Goal: Obtain resource: Download file/media

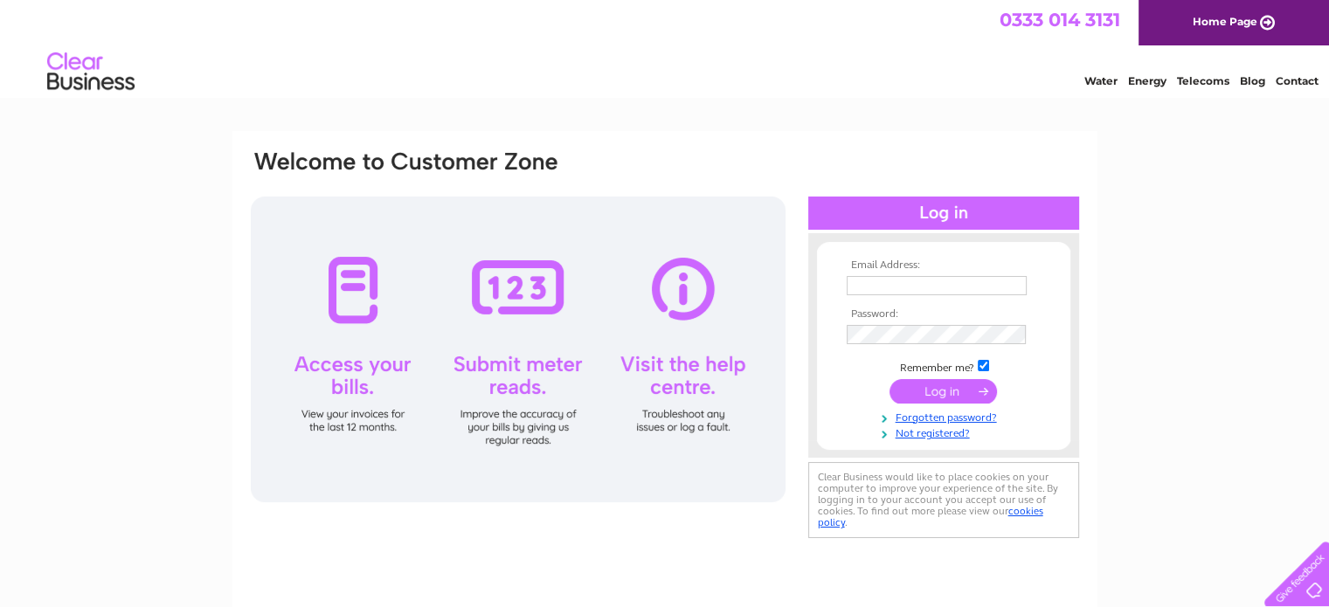
type input "info@wlwa.org.uk"
click at [958, 397] on input "submit" at bounding box center [942, 391] width 107 height 24
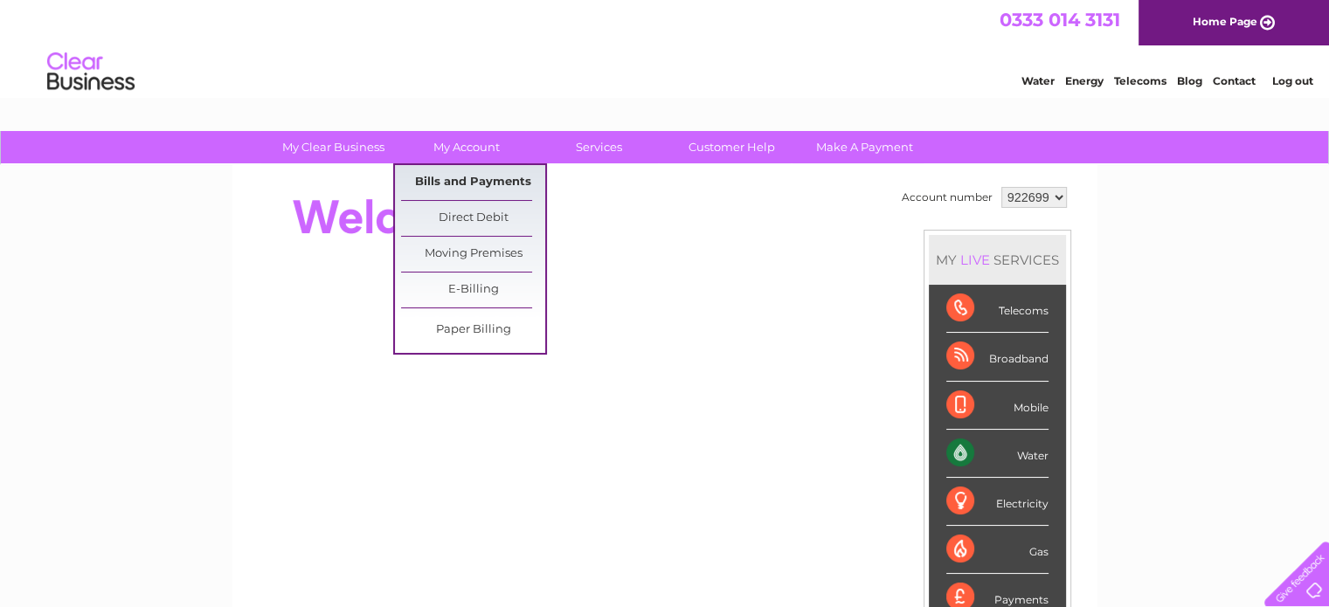
click at [456, 180] on link "Bills and Payments" at bounding box center [473, 182] width 144 height 35
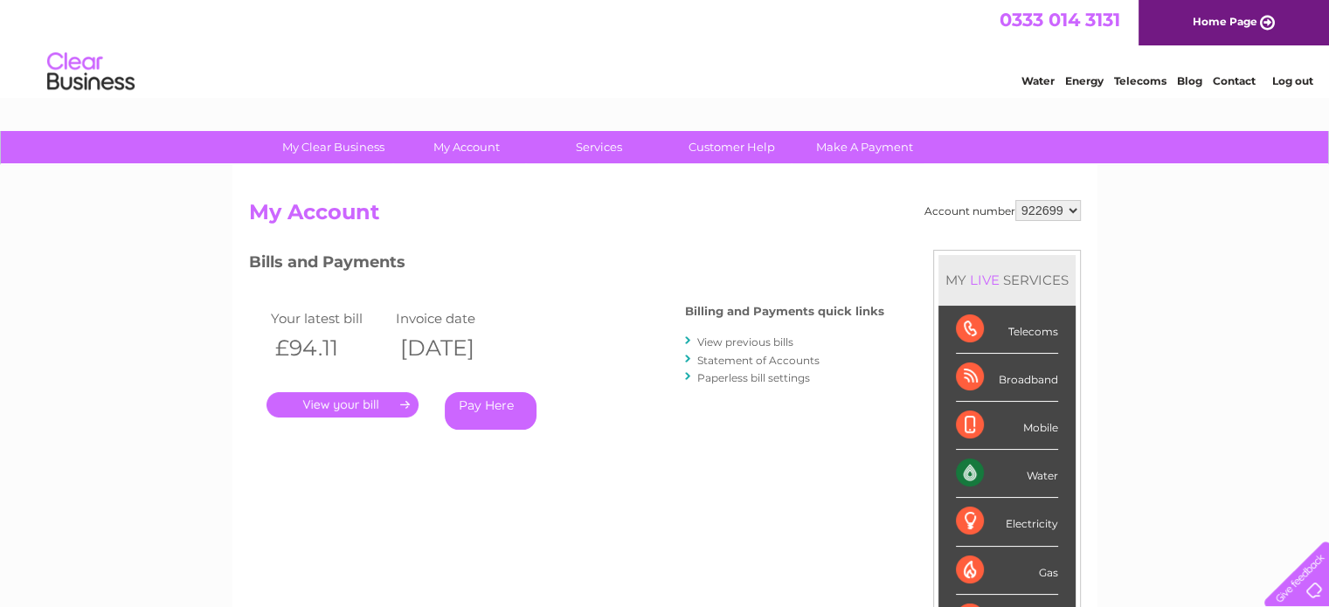
click at [776, 344] on link "View previous bills" at bounding box center [745, 341] width 96 height 13
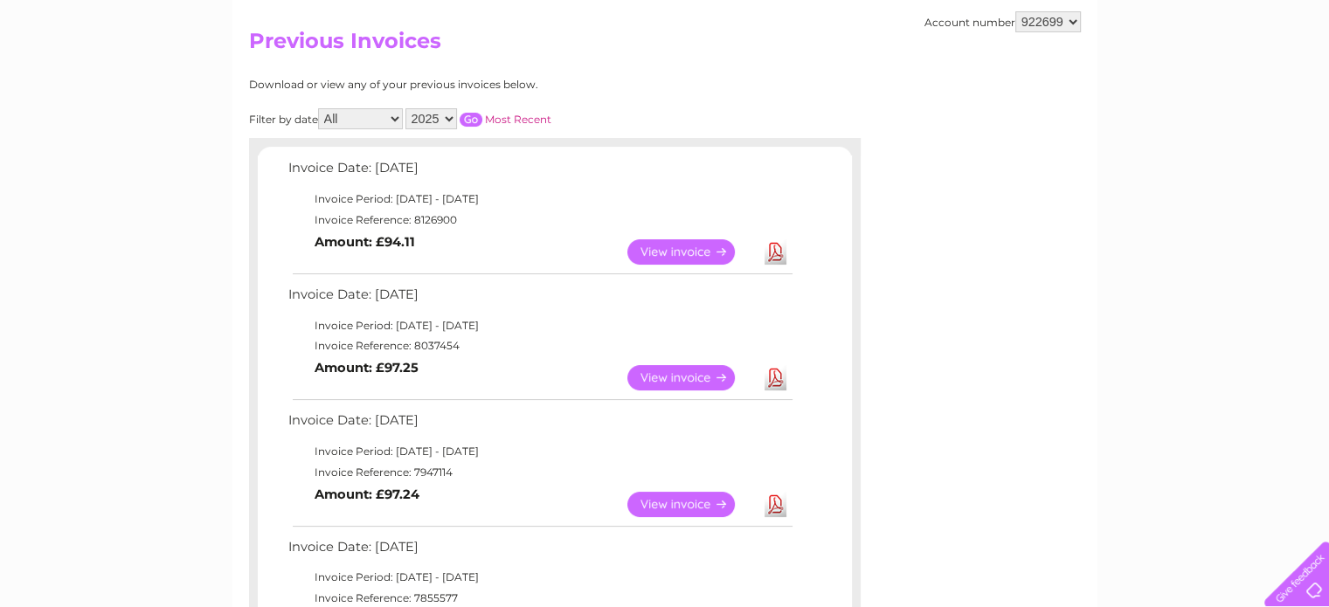
scroll to position [175, 0]
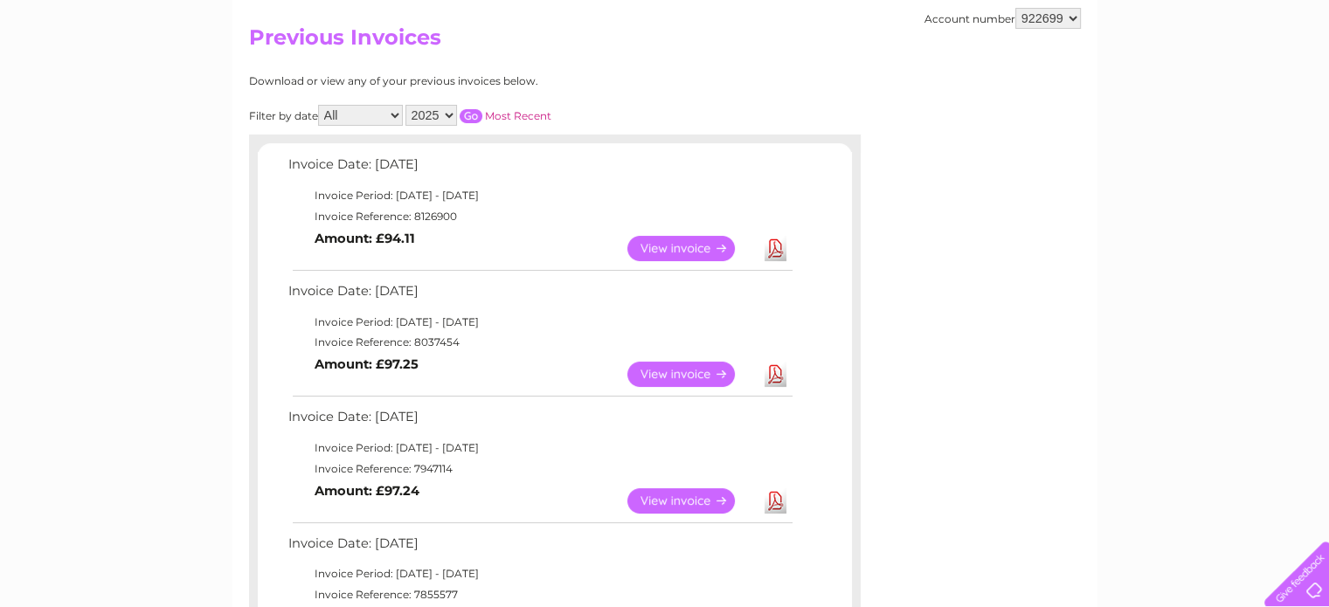
click at [699, 372] on link "View" at bounding box center [691, 374] width 128 height 25
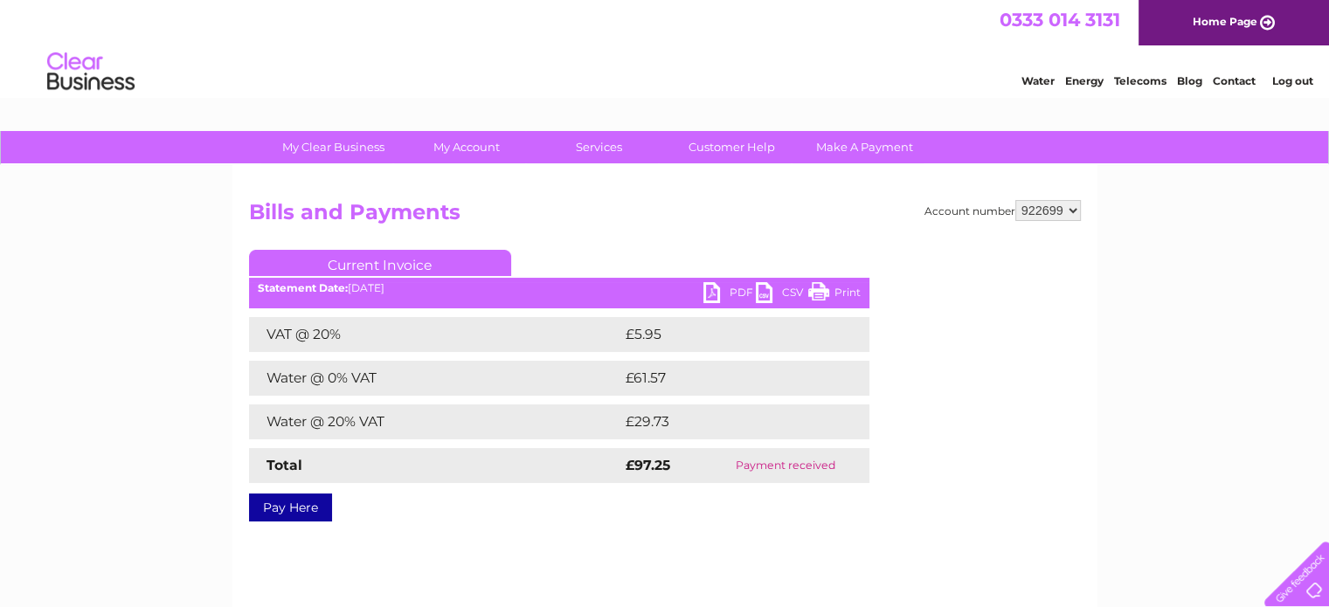
click at [713, 288] on link "PDF" at bounding box center [729, 294] width 52 height 25
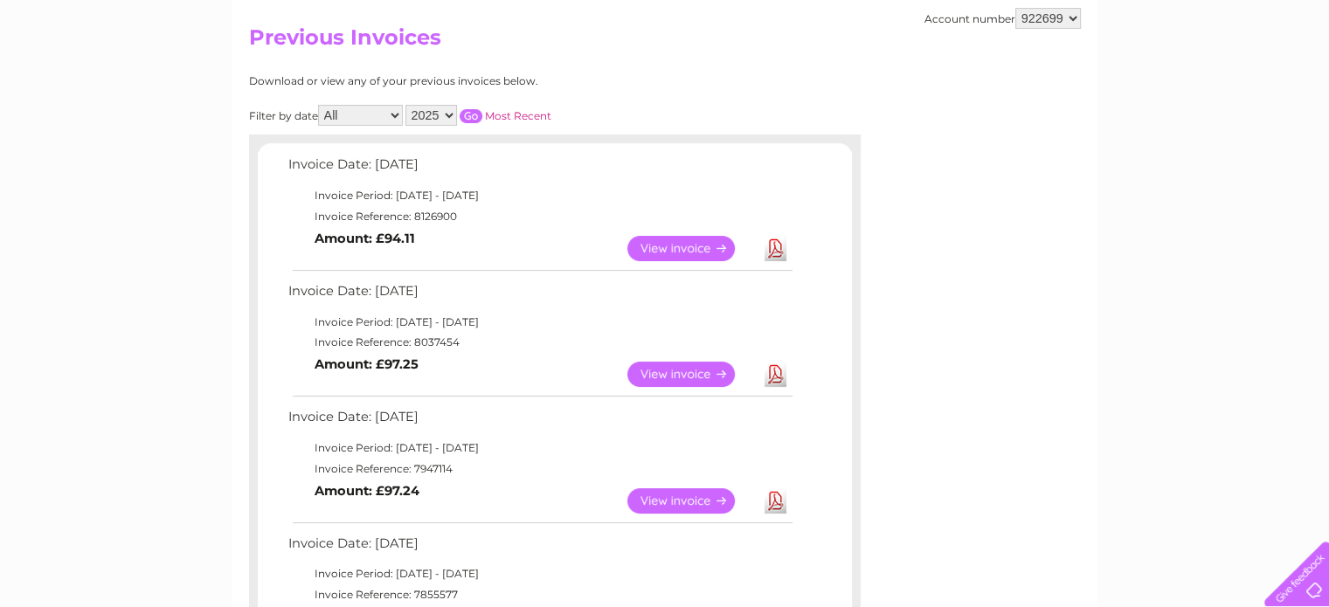
click at [726, 239] on link "View" at bounding box center [691, 248] width 128 height 25
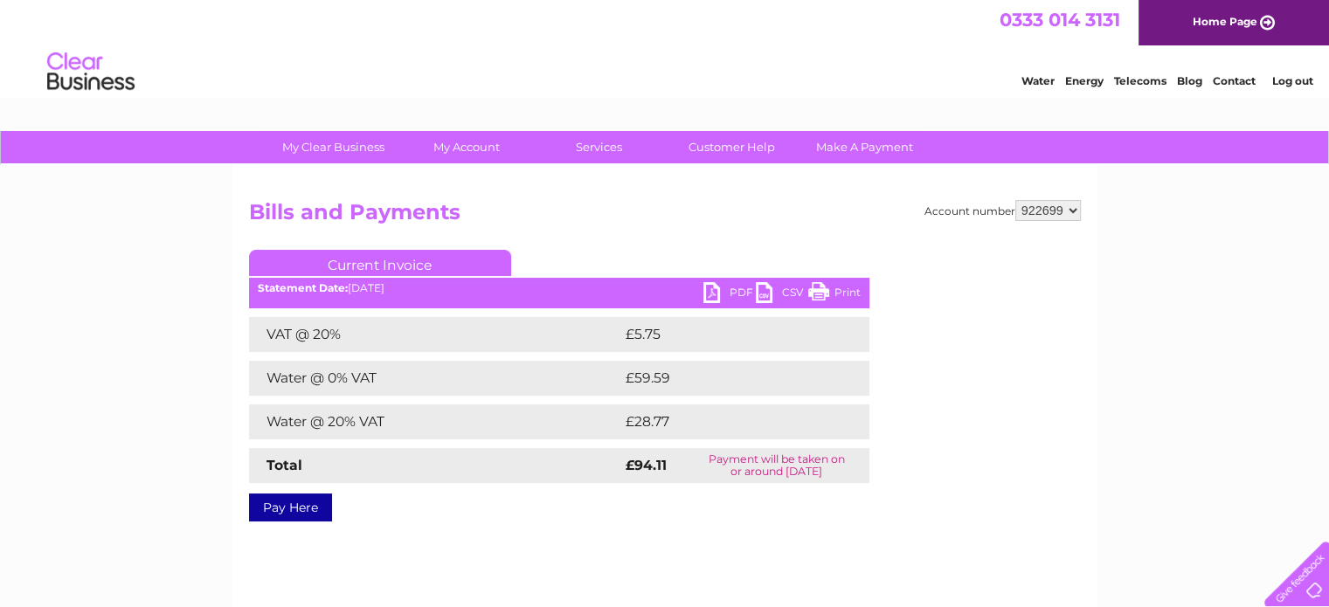
click at [709, 286] on link "PDF" at bounding box center [729, 294] width 52 height 25
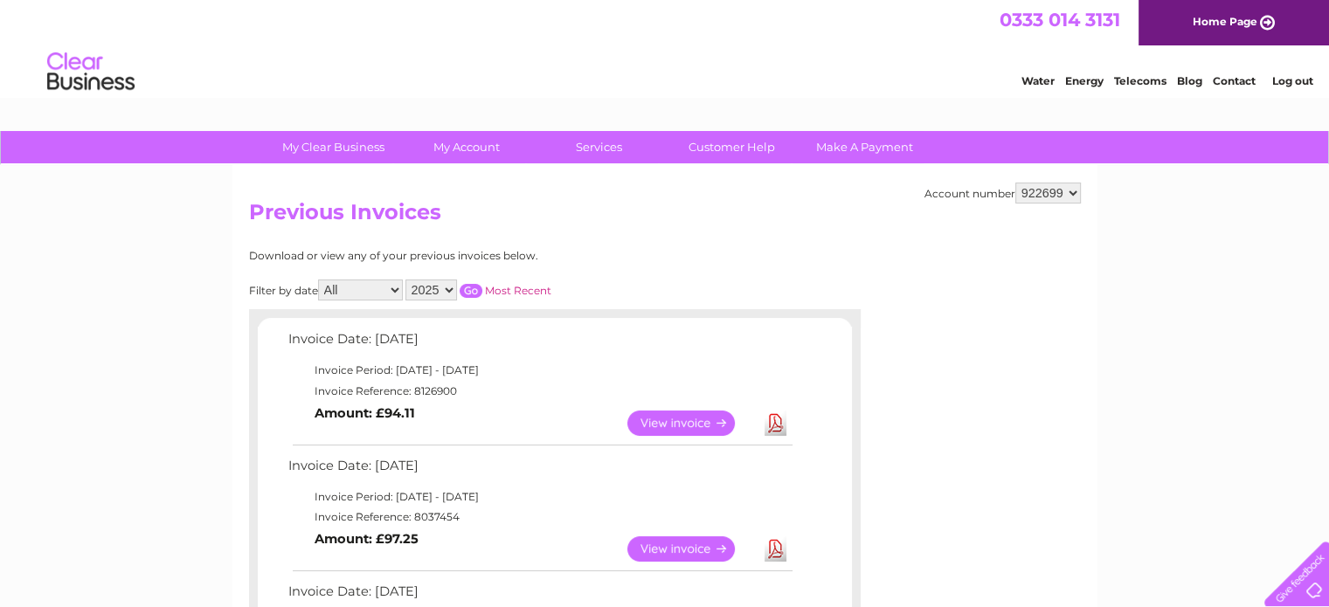
click at [1255, 14] on link "Home Page" at bounding box center [1233, 22] width 190 height 45
